Goal: Complete application form

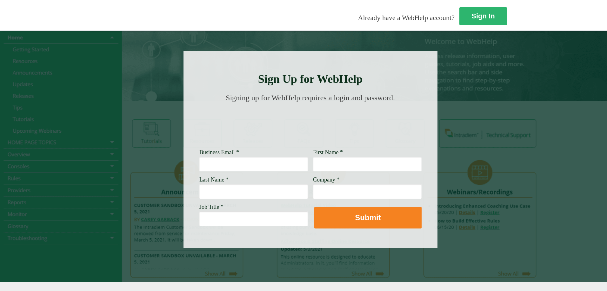
click at [199, 170] on input "Business Email *" at bounding box center [253, 164] width 109 height 15
type input "[PERSON_NAME][EMAIL_ADDRESS][PERSON_NAME][DOMAIN_NAME]"
click at [313, 169] on input "First Name *" at bounding box center [367, 164] width 109 height 15
type input "[PERSON_NAME]"
click at [199, 192] on input "Last Name *" at bounding box center [253, 191] width 109 height 15
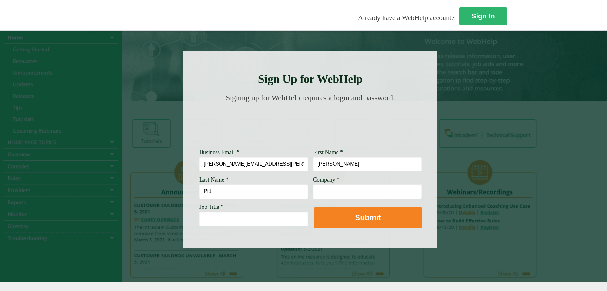
type input "Pitt"
click at [313, 191] on input "Company *" at bounding box center [367, 191] width 109 height 15
type input "[PERSON_NAME] Fargo"
click at [199, 221] on input "Job Title *" at bounding box center [253, 219] width 109 height 15
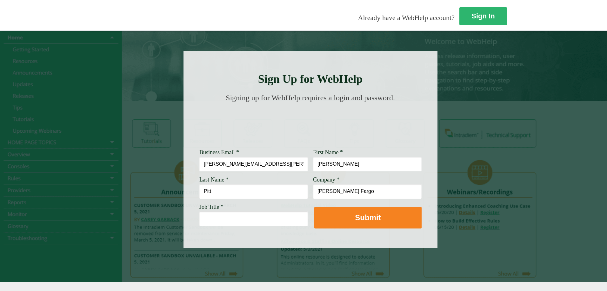
click at [199, 221] on input "Job Title *" at bounding box center [253, 219] width 109 height 15
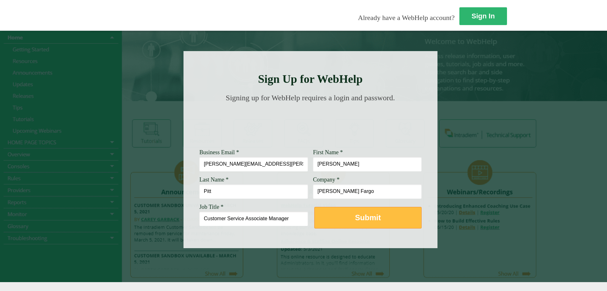
type input "Customer Service Associate Manager"
click at [355, 217] on strong "Submit" at bounding box center [368, 217] width 26 height 9
